Goal: Contribute content: Contribute content

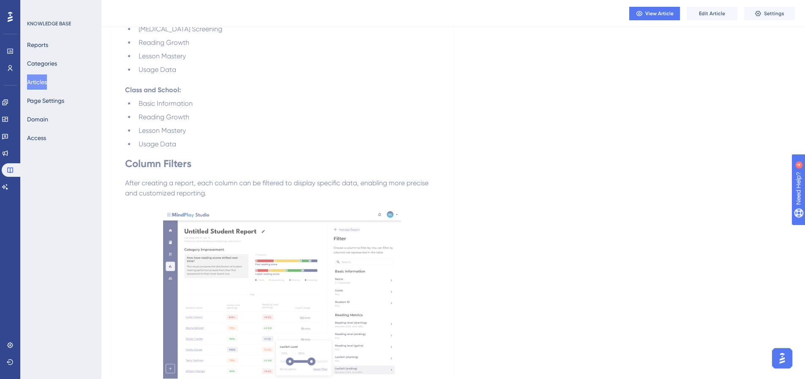
scroll to position [1062, 0]
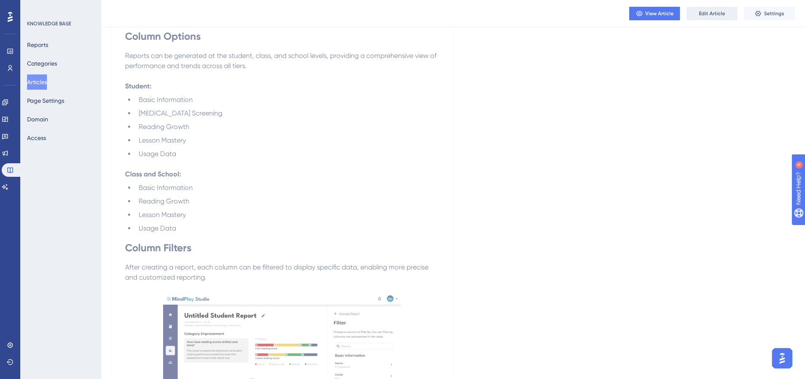
click at [705, 17] on button "Edit Article" at bounding box center [712, 14] width 51 height 14
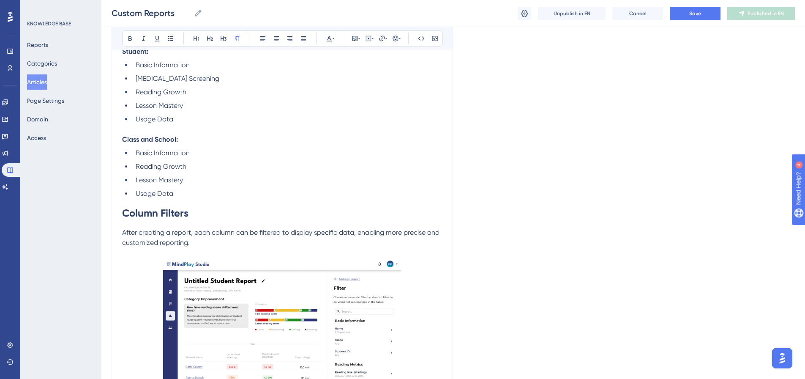
scroll to position [1076, 0]
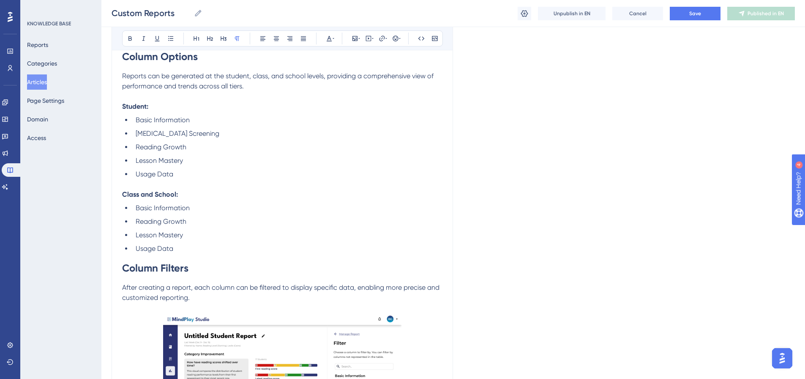
click at [187, 243] on li "Usage Data" at bounding box center [287, 248] width 310 height 10
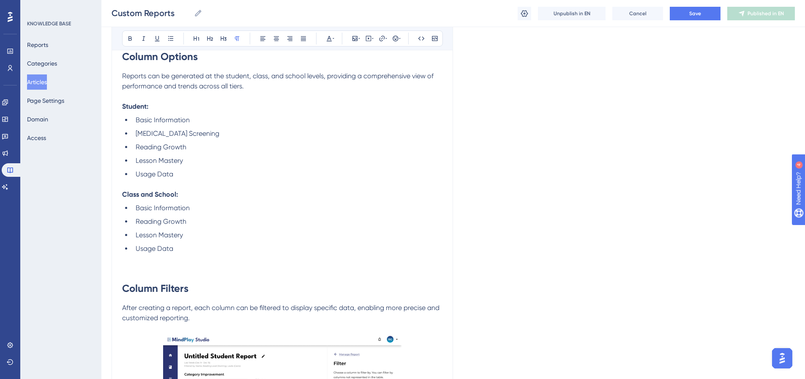
click at [128, 264] on p "To enrich screen reader interactions, please activate Accessibility in Grammarl…" at bounding box center [282, 269] width 320 height 10
drag, startPoint x: 122, startPoint y: 259, endPoint x: 290, endPoint y: 261, distance: 167.8
click at [290, 264] on p "Column descriptions are available in this PDF" at bounding box center [282, 269] width 320 height 10
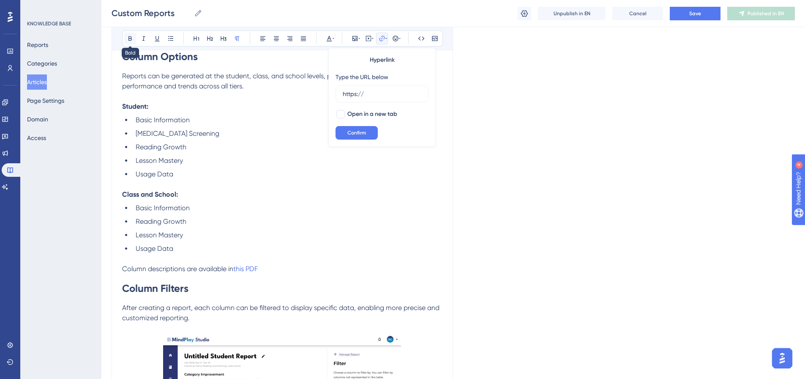
click at [124, 40] on button at bounding box center [130, 39] width 12 height 12
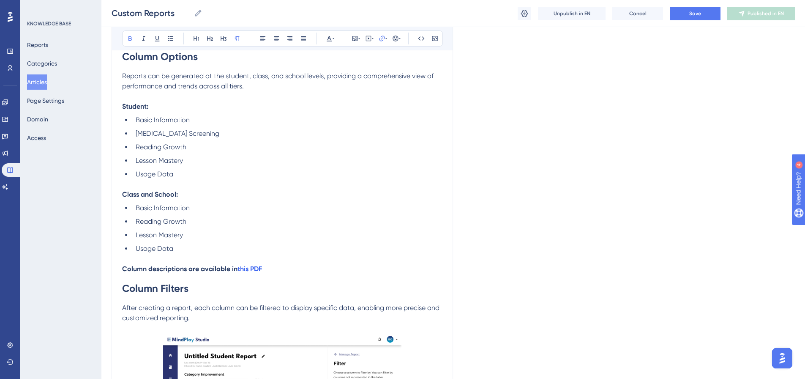
click at [287, 274] on h1 "Column Filters" at bounding box center [282, 288] width 320 height 29
drag, startPoint x: 270, startPoint y: 259, endPoint x: 238, endPoint y: 260, distance: 31.7
click at [238, 264] on p "Column descriptions are available in this PDF" at bounding box center [282, 269] width 320 height 10
paste input "[URL][DOMAIN_NAME]"
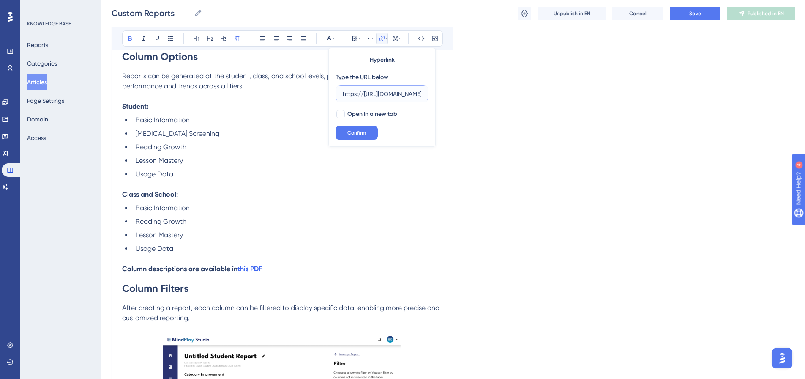
scroll to position [0, 202]
type input "https://[URL][DOMAIN_NAME]"
click at [270, 264] on p "Column descriptions are available in this PDF" at bounding box center [282, 269] width 320 height 10
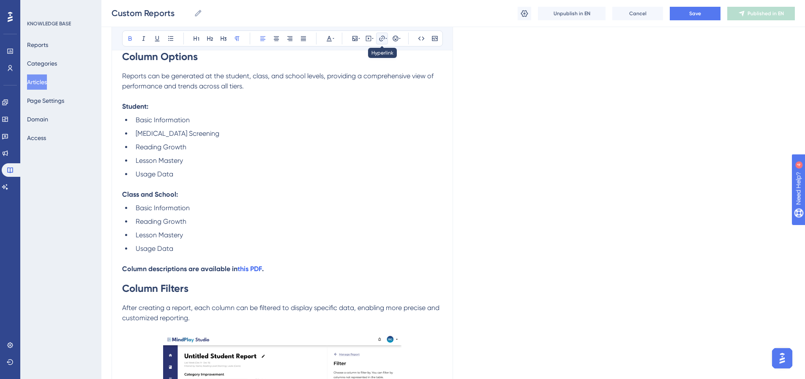
click at [382, 39] on icon at bounding box center [382, 38] width 7 height 7
click at [274, 303] on span "After creating a report, each column can be filtered to display specific data, …" at bounding box center [281, 312] width 319 height 18
drag, startPoint x: 276, startPoint y: 258, endPoint x: 237, endPoint y: 260, distance: 38.5
click at [237, 264] on p "Column descriptions are available in this PDF ." at bounding box center [282, 269] width 320 height 10
click at [333, 216] on li "Reading Growth" at bounding box center [287, 221] width 310 height 10
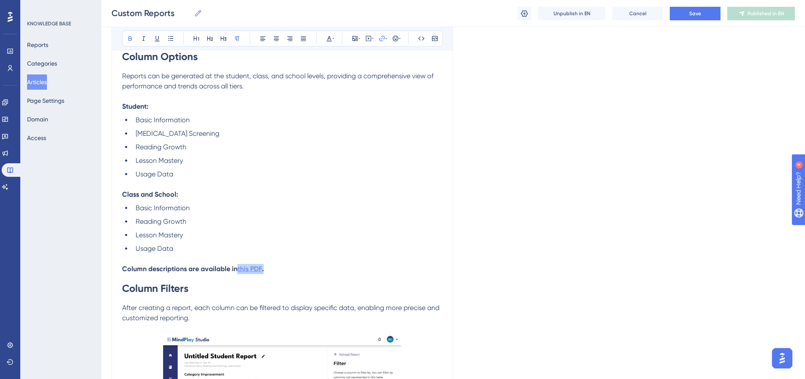
drag, startPoint x: 274, startPoint y: 256, endPoint x: 238, endPoint y: 259, distance: 36.4
click at [238, 264] on p "Column descriptions are available in this PDF ." at bounding box center [282, 269] width 320 height 10
drag, startPoint x: 374, startPoint y: 99, endPoint x: 368, endPoint y: 95, distance: 6.7
click at [368, 95] on input "https://" at bounding box center [382, 93] width 79 height 9
paste input "[URL][DOMAIN_NAME]"
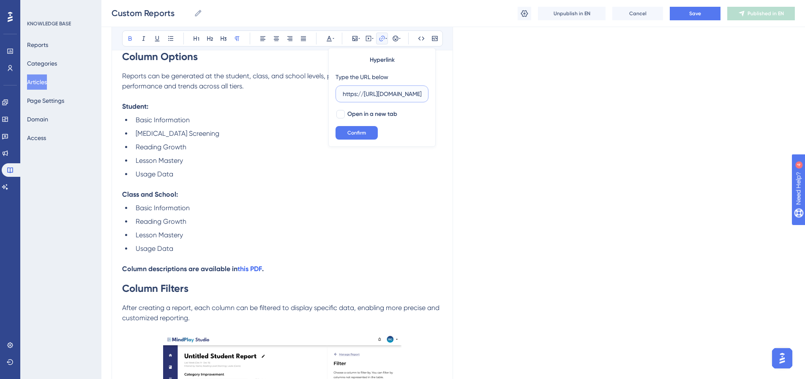
scroll to position [0, 202]
type input "https://[URL][DOMAIN_NAME]"
click at [357, 129] on span "Confirm" at bounding box center [356, 132] width 19 height 7
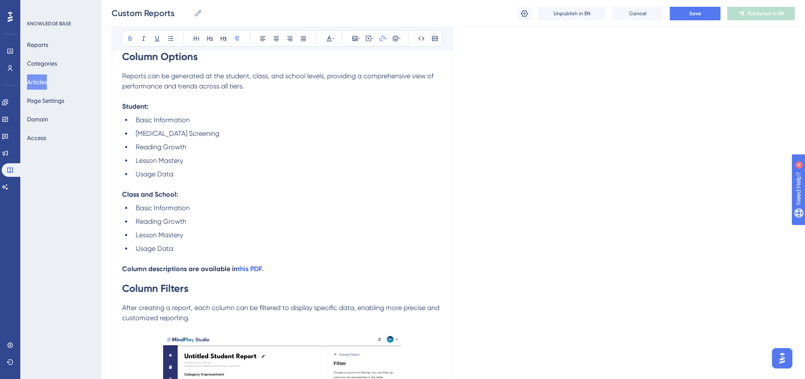
click at [290, 274] on h1 "Column Filters" at bounding box center [282, 288] width 320 height 29
click at [256, 265] on strong "this PDF." at bounding box center [250, 269] width 26 height 8
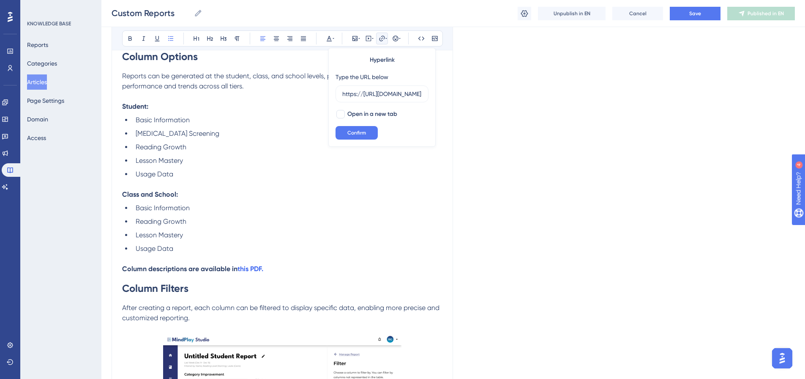
click at [314, 243] on li "Usage Data" at bounding box center [287, 248] width 310 height 10
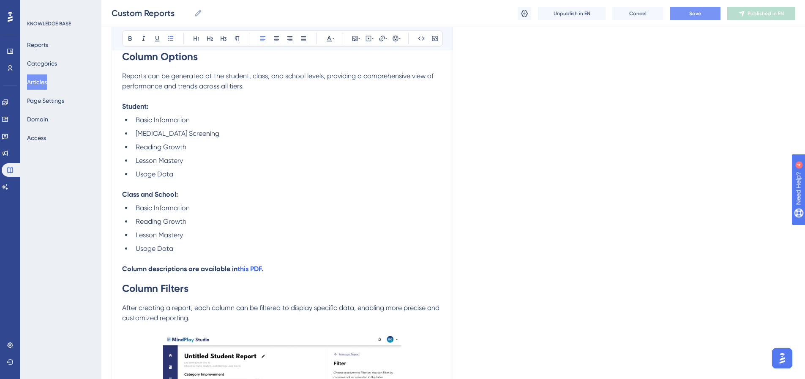
click at [690, 19] on button "Save" at bounding box center [695, 14] width 51 height 14
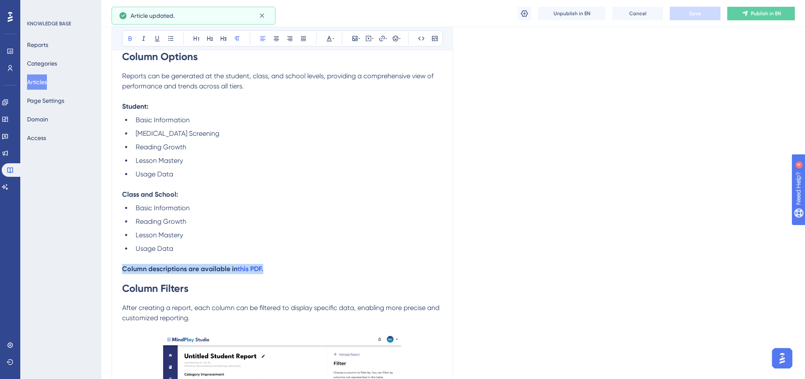
drag, startPoint x: 283, startPoint y: 257, endPoint x: 121, endPoint y: 257, distance: 162.3
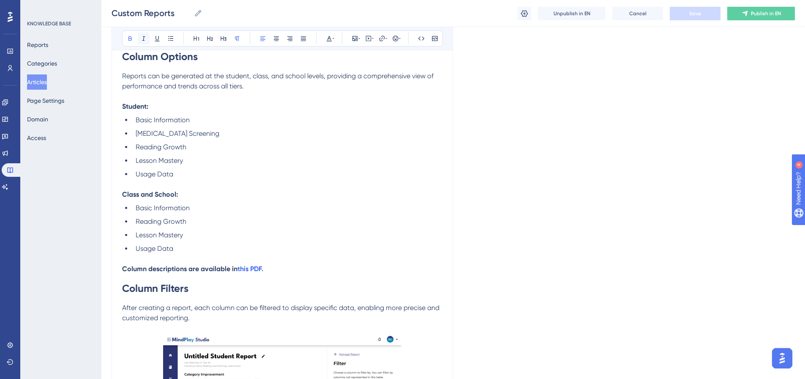
click at [143, 34] on div "Bold Italic Underline Bullet Point Heading 1 Heading 2 Heading 3 Normal Align L…" at bounding box center [282, 38] width 321 height 16
drag, startPoint x: 313, startPoint y: 257, endPoint x: 118, endPoint y: 256, distance: 194.4
click at [140, 40] on icon at bounding box center [143, 38] width 7 height 7
click at [318, 203] on li "Basic Information" at bounding box center [287, 208] width 310 height 10
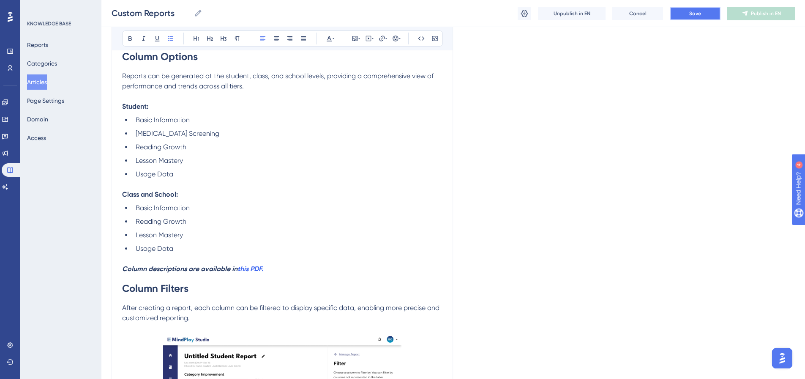
click at [696, 14] on span "Save" at bounding box center [695, 13] width 12 height 7
click at [743, 16] on icon at bounding box center [745, 13] width 7 height 7
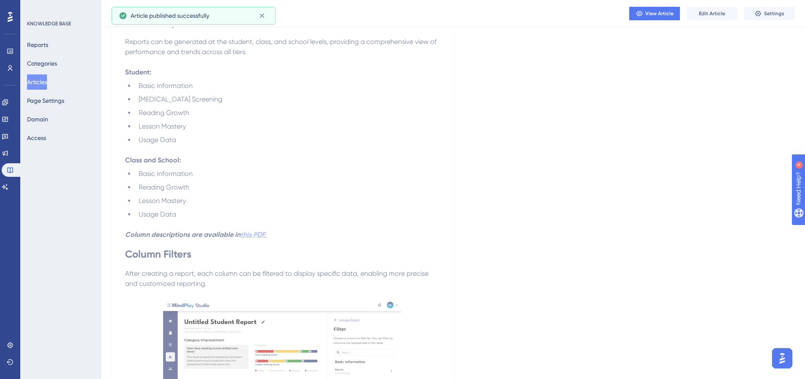
click at [264, 230] on strong "this PDF." at bounding box center [253, 234] width 26 height 8
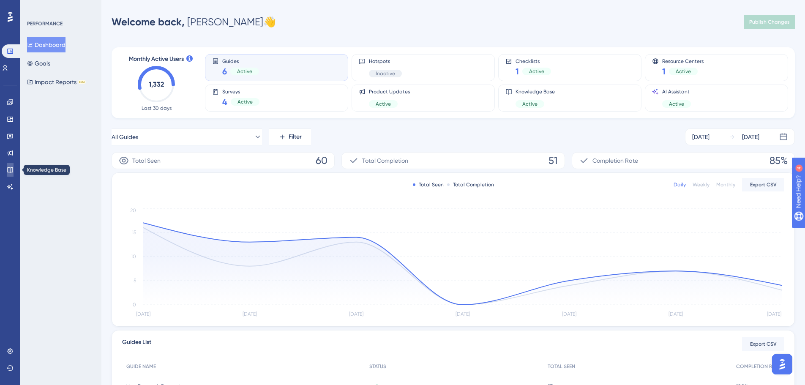
click at [7, 171] on icon at bounding box center [10, 169] width 7 height 7
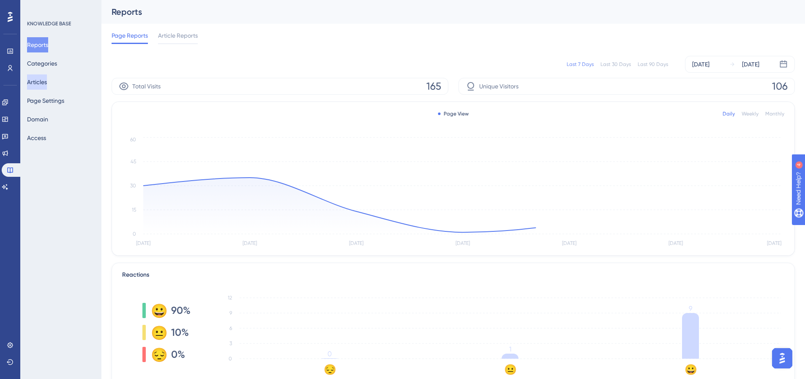
click at [38, 82] on button "Articles" at bounding box center [37, 81] width 20 height 15
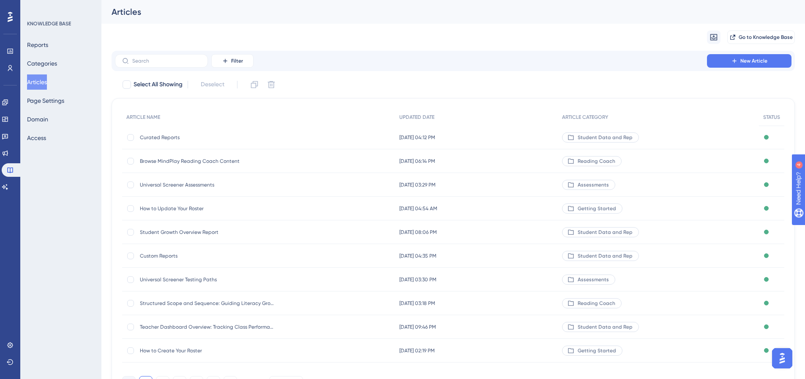
click at [168, 136] on span "Curated Reports" at bounding box center [207, 137] width 135 height 7
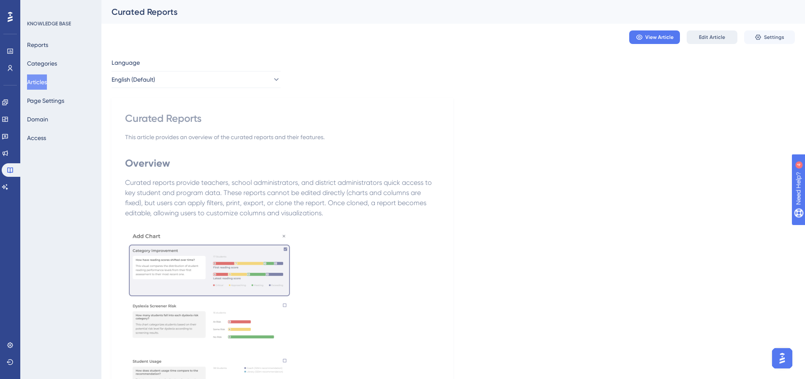
click at [704, 37] on span "Edit Article" at bounding box center [712, 37] width 26 height 7
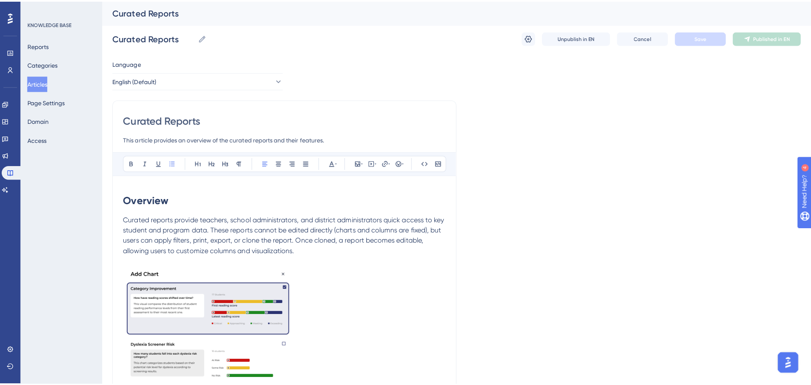
scroll to position [776, 0]
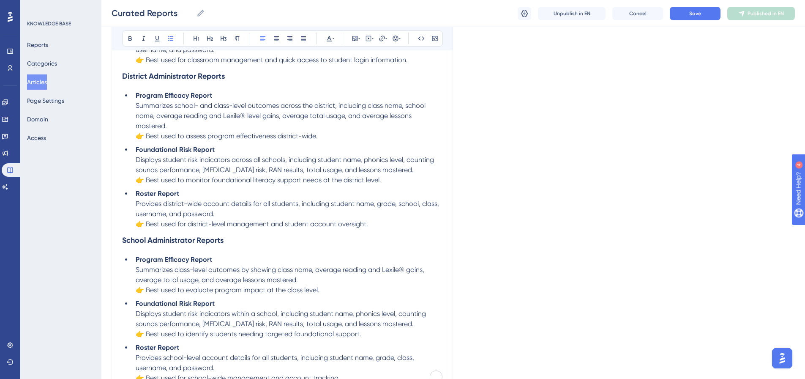
click at [27, 85] on button "Articles" at bounding box center [37, 81] width 20 height 15
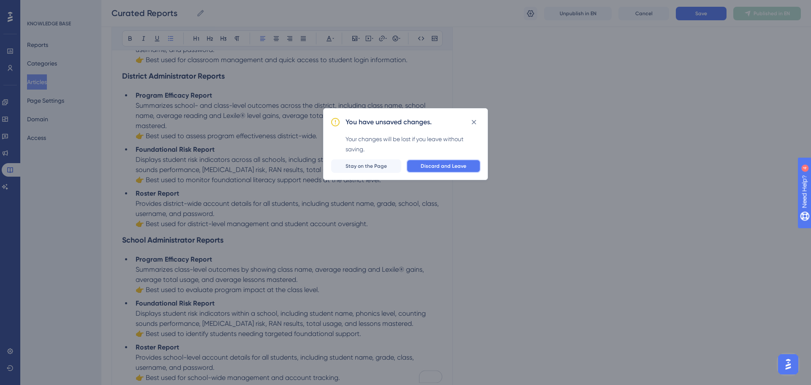
click at [437, 166] on span "Discard and Leave" at bounding box center [444, 166] width 46 height 7
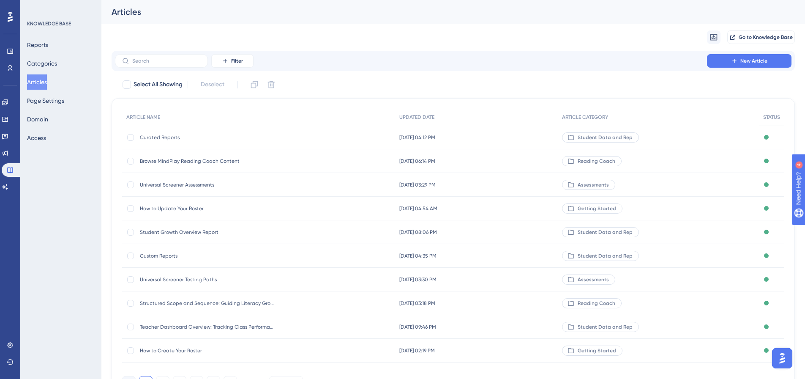
click at [160, 254] on span "Custom Reports" at bounding box center [207, 255] width 135 height 7
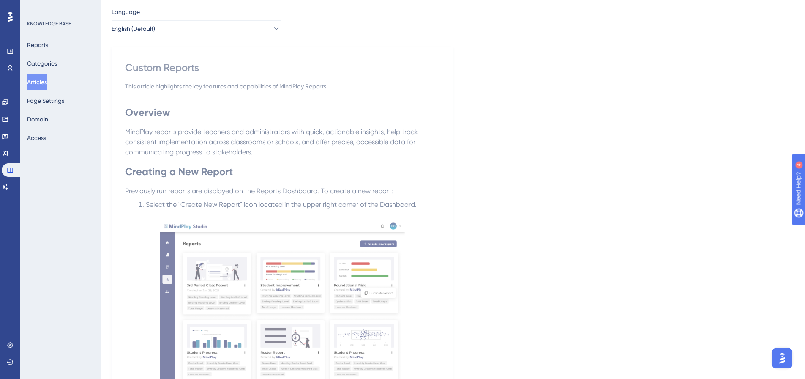
scroll to position [169, 0]
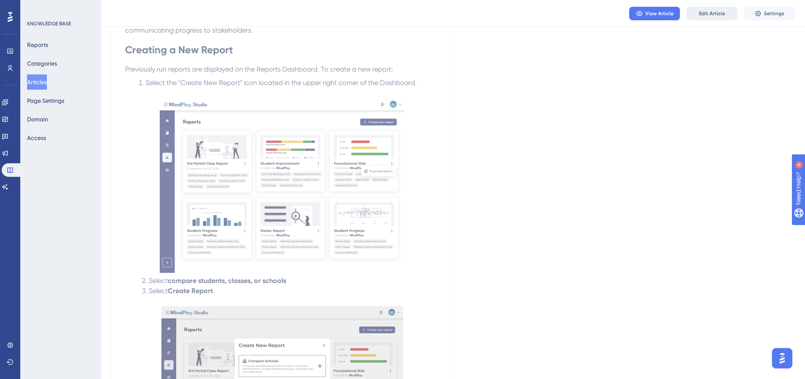
click at [705, 15] on span "Edit Article" at bounding box center [712, 13] width 26 height 7
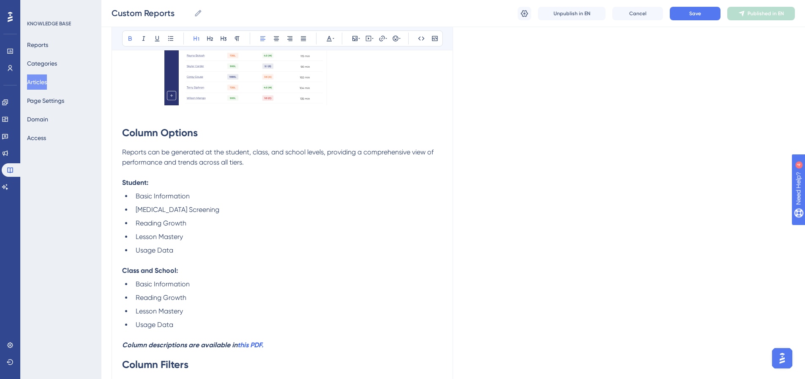
scroll to position [1153, 0]
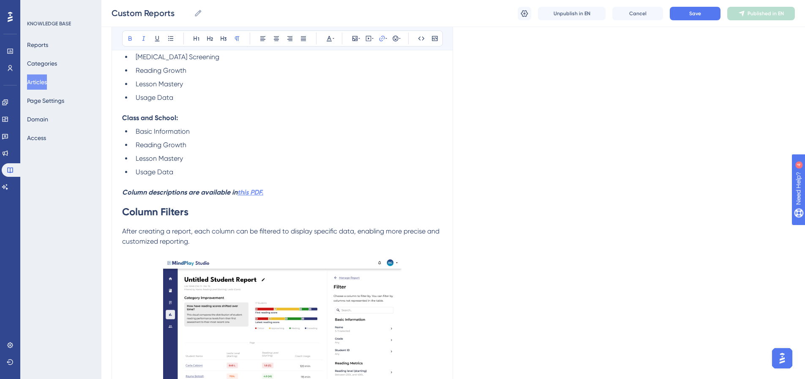
click at [256, 188] on strong "this PDF." at bounding box center [250, 192] width 26 height 8
click at [374, 97] on input "https://[URL][DOMAIN_NAME]" at bounding box center [382, 93] width 79 height 9
drag, startPoint x: 425, startPoint y: 93, endPoint x: 353, endPoint y: 98, distance: 72.0
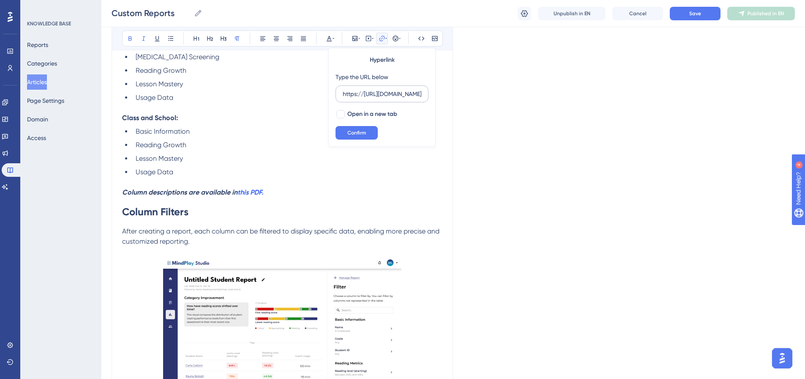
click at [353, 98] on label "https://[URL][DOMAIN_NAME]" at bounding box center [382, 93] width 93 height 17
click at [353, 98] on input "https://[URL][DOMAIN_NAME]" at bounding box center [382, 93] width 79 height 9
click at [344, 93] on input "https://[URL][DOMAIN_NAME]" at bounding box center [382, 93] width 79 height 9
drag, startPoint x: 341, startPoint y: 93, endPoint x: 462, endPoint y: 101, distance: 121.1
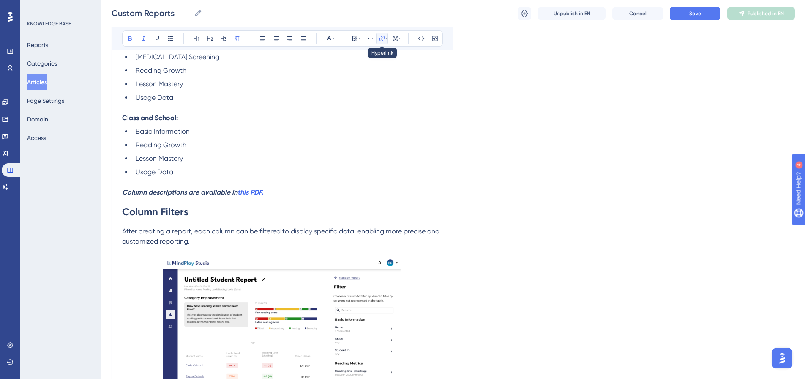
click at [381, 41] on icon at bounding box center [382, 38] width 7 height 7
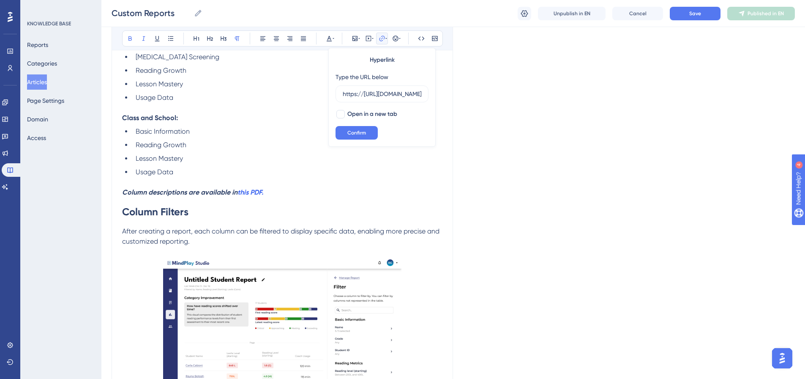
click at [292, 187] on p "Column descriptions are available in this PDF." at bounding box center [282, 192] width 320 height 10
click at [246, 188] on strong "this PDF." at bounding box center [250, 192] width 26 height 8
click at [346, 94] on input "https://[URL][DOMAIN_NAME]" at bounding box center [382, 93] width 79 height 9
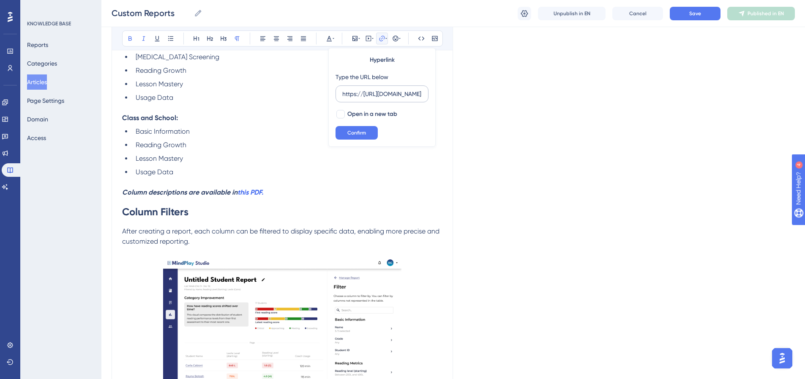
click at [346, 94] on input "https://[URL][DOMAIN_NAME]" at bounding box center [382, 93] width 79 height 9
type input "[URL][DOMAIN_NAME]"
click at [355, 135] on span "Confirm" at bounding box center [356, 132] width 19 height 7
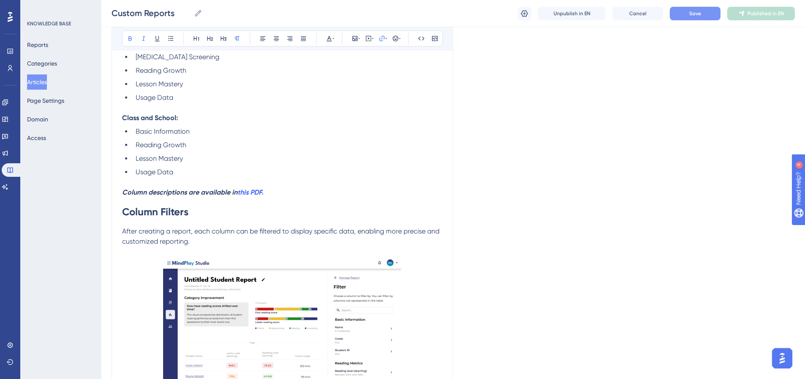
click at [695, 8] on button "Save" at bounding box center [695, 14] width 51 height 14
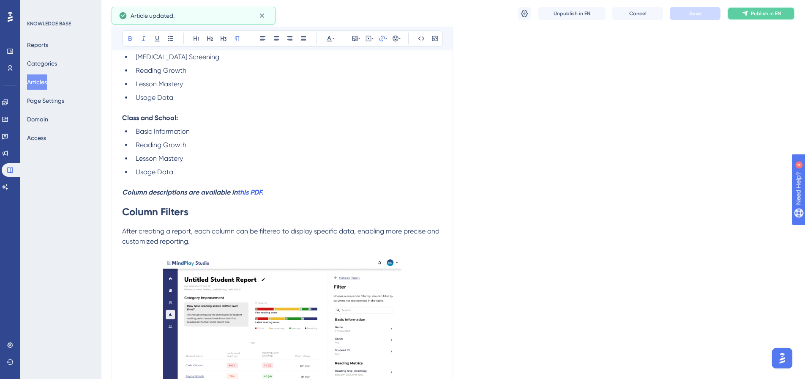
click at [748, 12] on icon at bounding box center [745, 13] width 7 height 7
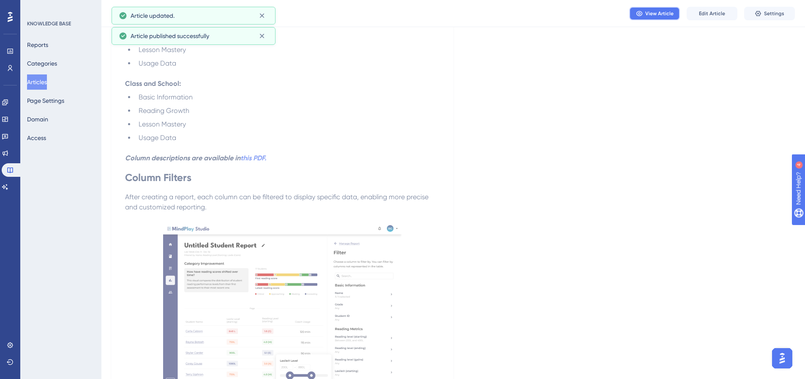
click at [653, 11] on span "View Article" at bounding box center [659, 13] width 28 height 7
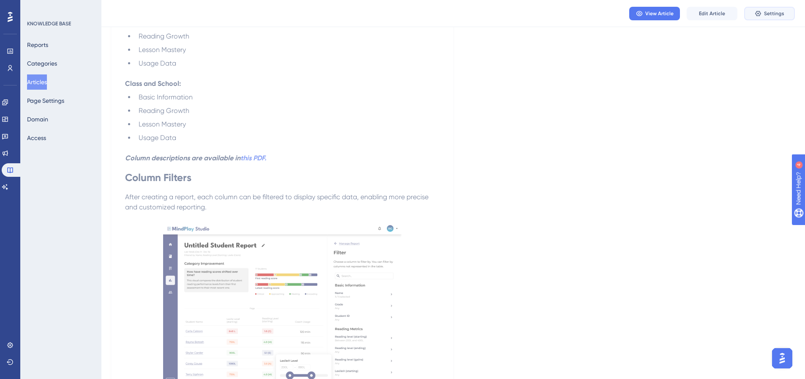
click at [765, 12] on span "Settings" at bounding box center [774, 13] width 20 height 7
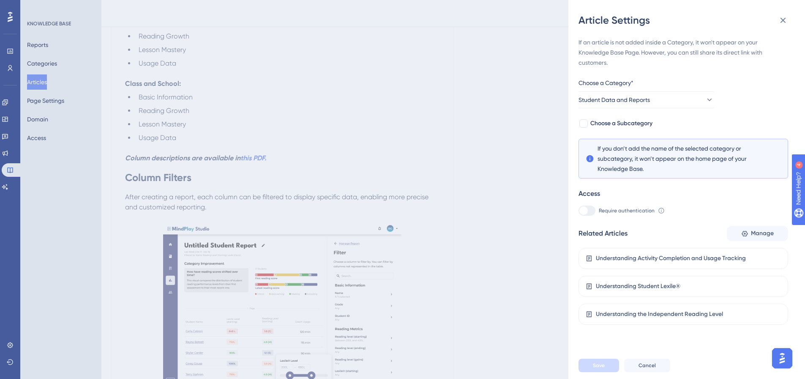
click at [764, 224] on div "If an article is not added inside a Category, it won't appear on your Knowledge…" at bounding box center [683, 180] width 210 height 287
click at [761, 230] on span "Manage" at bounding box center [762, 233] width 23 height 10
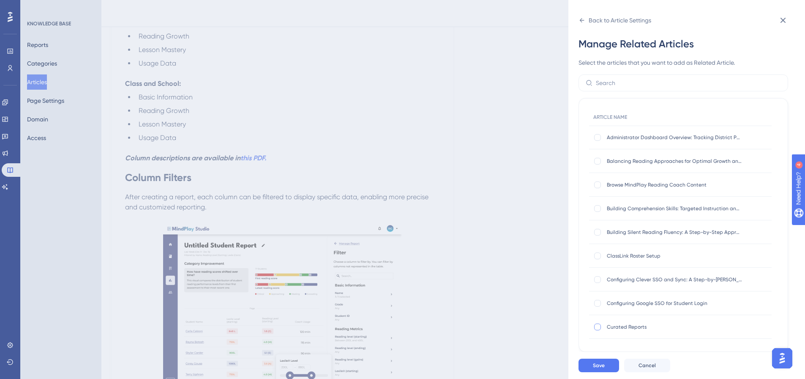
click at [599, 326] on div at bounding box center [597, 326] width 7 height 7
checkbox input "true"
click at [598, 368] on span "Save" at bounding box center [599, 365] width 12 height 7
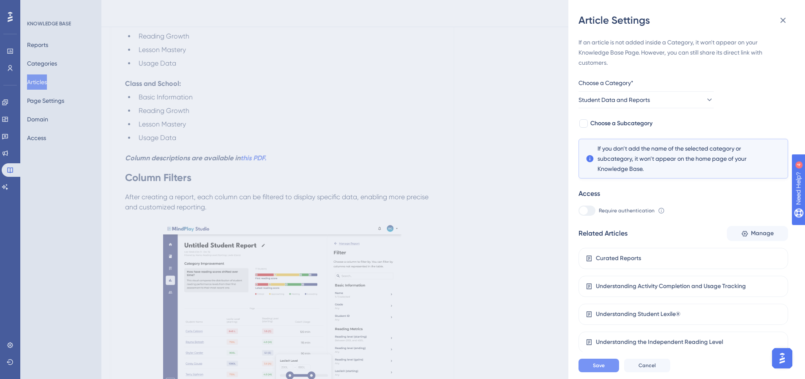
click at [595, 368] on span "Save" at bounding box center [599, 365] width 12 height 7
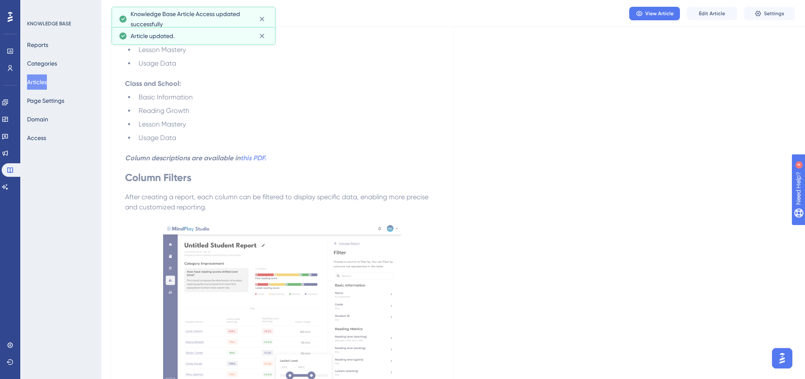
click at [43, 80] on button "Articles" at bounding box center [37, 81] width 20 height 15
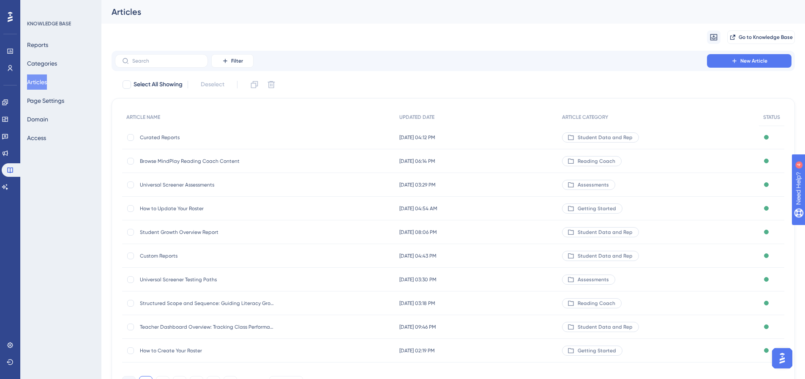
click at [188, 139] on span "Curated Reports" at bounding box center [207, 137] width 135 height 7
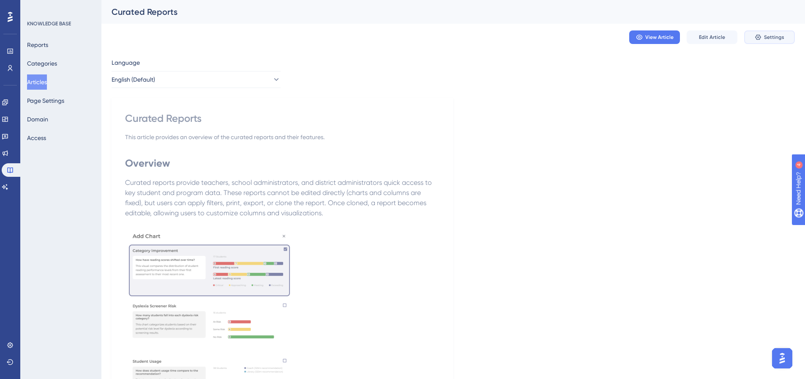
click at [772, 39] on span "Settings" at bounding box center [774, 37] width 20 height 7
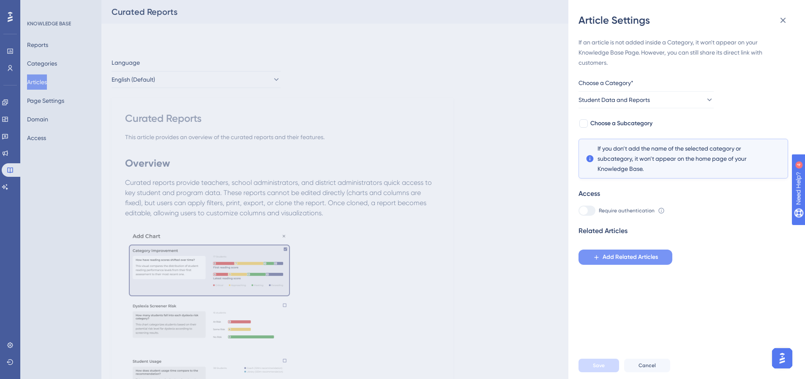
click at [630, 254] on span "Add Related Articles" at bounding box center [630, 257] width 55 height 10
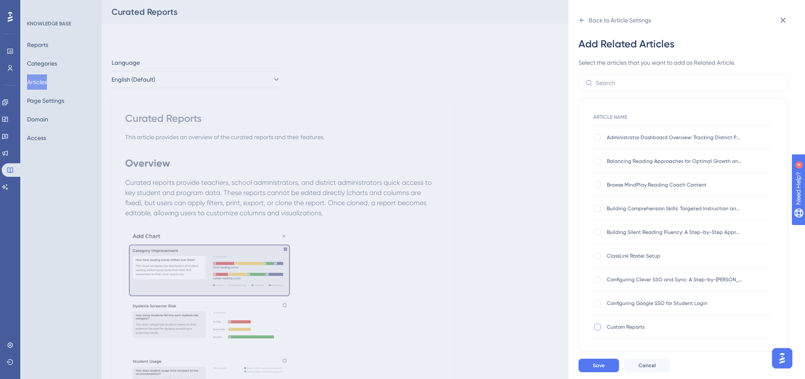
click at [600, 327] on div at bounding box center [597, 326] width 7 height 7
checkbox input "true"
click at [602, 368] on span "Save" at bounding box center [599, 365] width 12 height 7
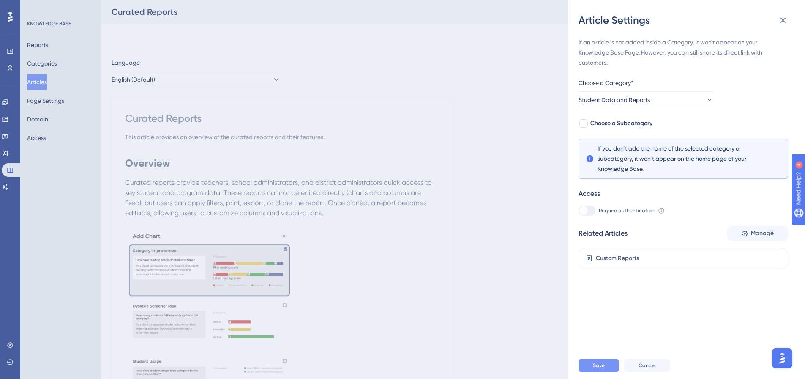
click at [596, 368] on span "Save" at bounding box center [599, 365] width 12 height 7
